Goal: Navigation & Orientation: Go to known website

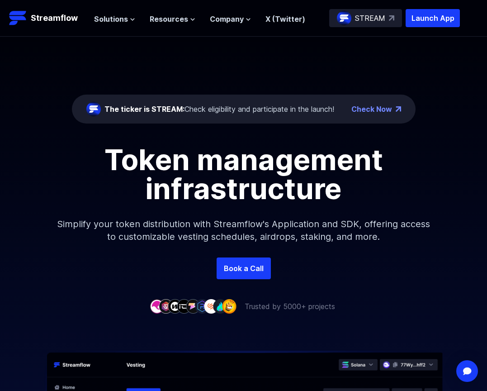
click at [371, 19] on p "STREAM" at bounding box center [370, 18] width 30 height 11
click at [221, 115] on div "The ticker is STREAM: Check eligibility and participate in the launch!" at bounding box center [210, 109] width 248 height 14
click at [257, 109] on div "The ticker is STREAM: Check eligibility and participate in the launch!" at bounding box center [220, 109] width 230 height 11
click at [53, 17] on p "Streamflow" at bounding box center [54, 18] width 47 height 13
click at [369, 110] on link "Check Now" at bounding box center [372, 109] width 41 height 11
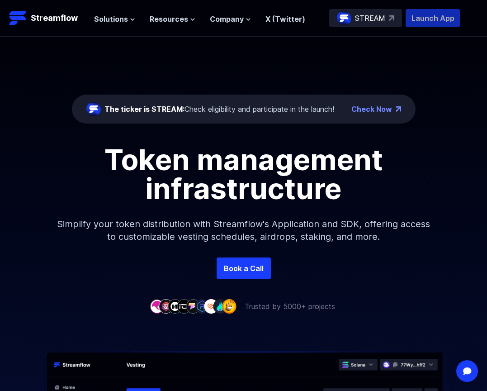
click at [424, 19] on p "Launch App" at bounding box center [433, 18] width 54 height 18
